Goal: Navigation & Orientation: Find specific page/section

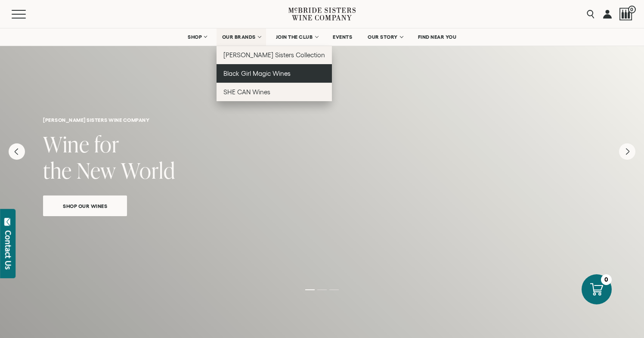
click at [252, 71] on span "Black Girl Magic Wines" at bounding box center [256, 73] width 67 height 7
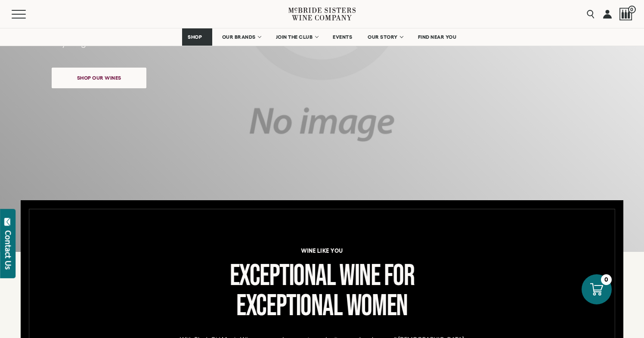
scroll to position [365, 0]
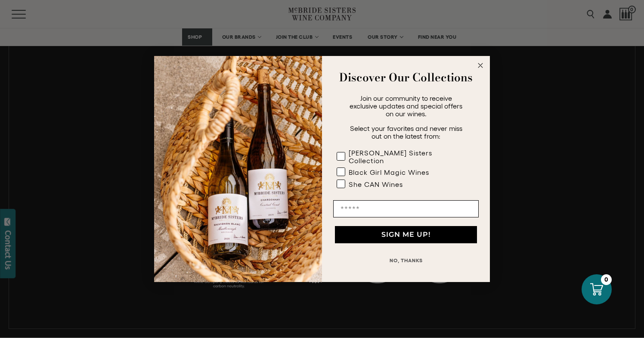
click at [480, 71] on circle "Close dialog" at bounding box center [480, 66] width 10 height 10
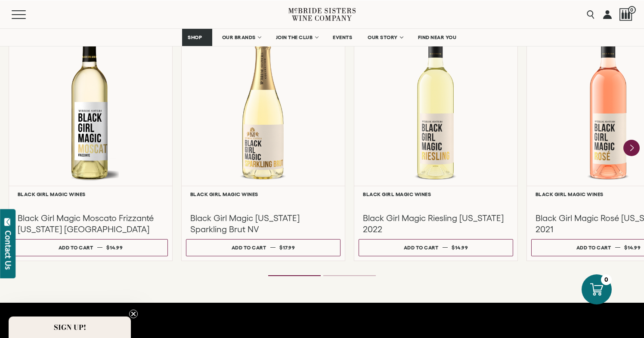
scroll to position [778, 0]
